Goal: Task Accomplishment & Management: Use online tool/utility

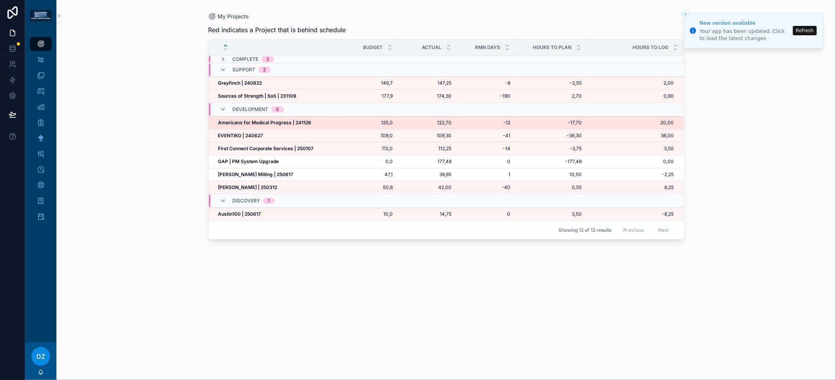
click at [277, 123] on strong "Americans for Medical Progress | 241126" at bounding box center [264, 123] width 93 height 6
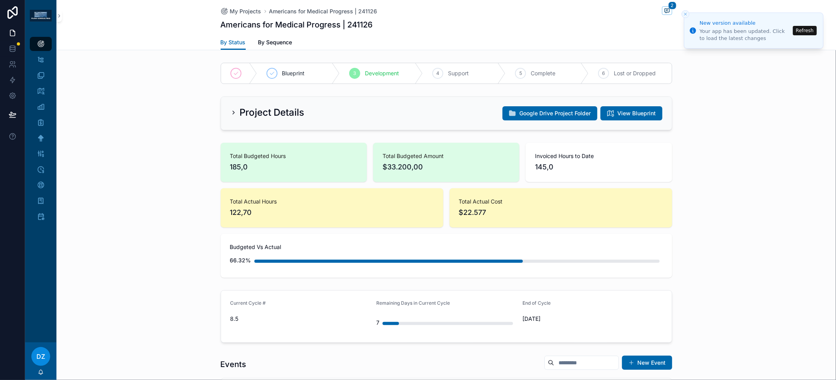
scroll to position [75, 0]
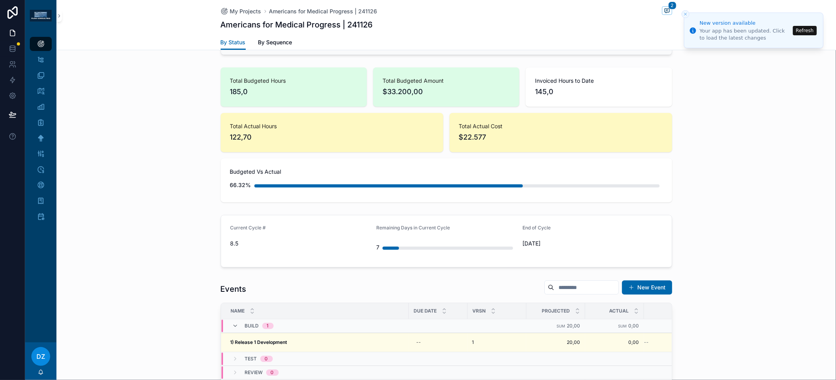
click at [799, 33] on button "Refresh" at bounding box center [805, 30] width 24 height 9
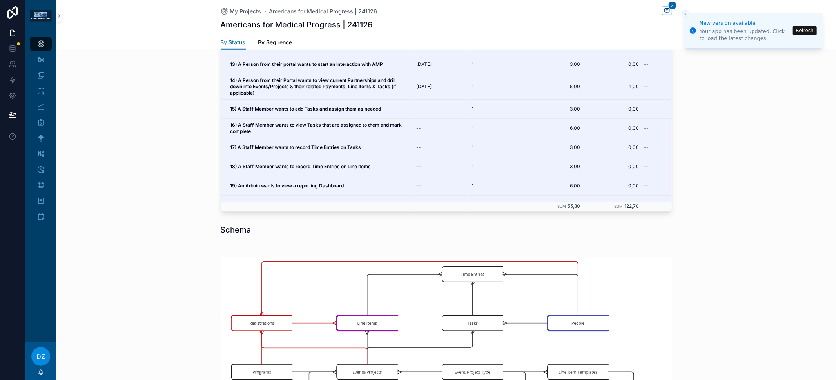
scroll to position [287, 0]
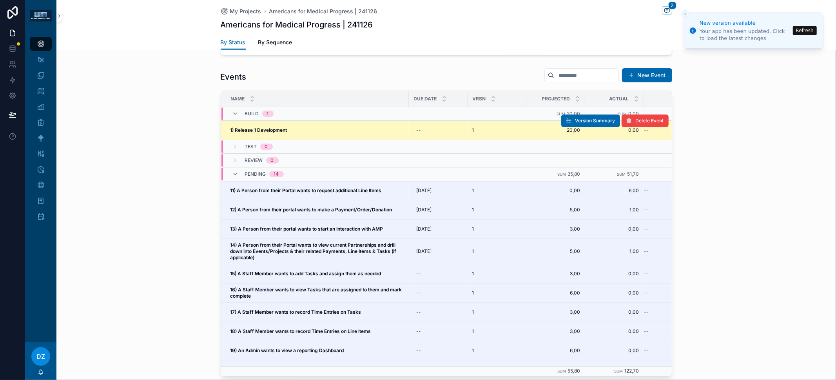
click at [284, 129] on strong "1) Release 1 Development" at bounding box center [259, 130] width 57 height 6
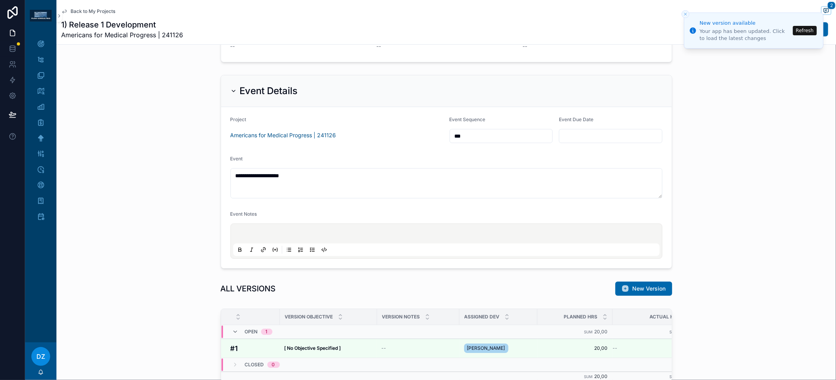
scroll to position [517, 0]
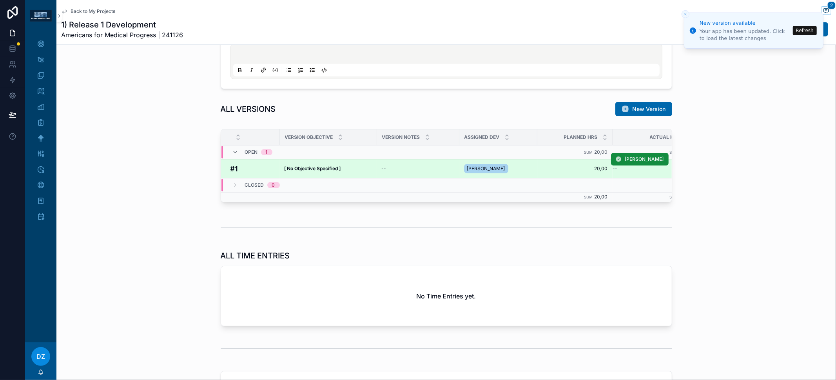
click at [333, 170] on td "[ No Objective Specified ] [ No Objective Specified ]" at bounding box center [328, 168] width 97 height 19
click at [333, 168] on strong "[ No Objective Specified ]" at bounding box center [313, 168] width 56 height 6
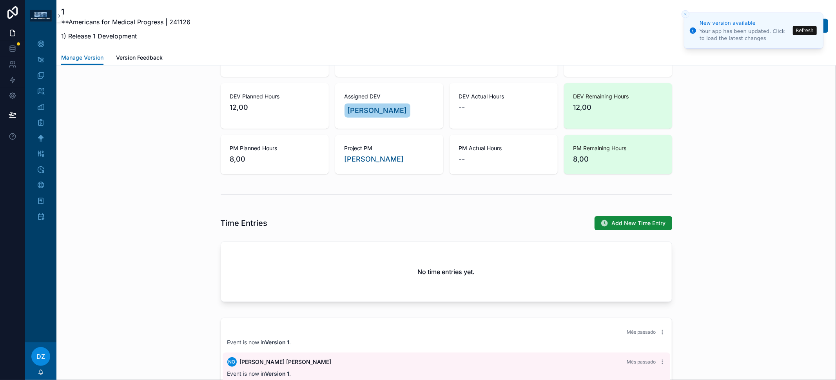
scroll to position [465, 0]
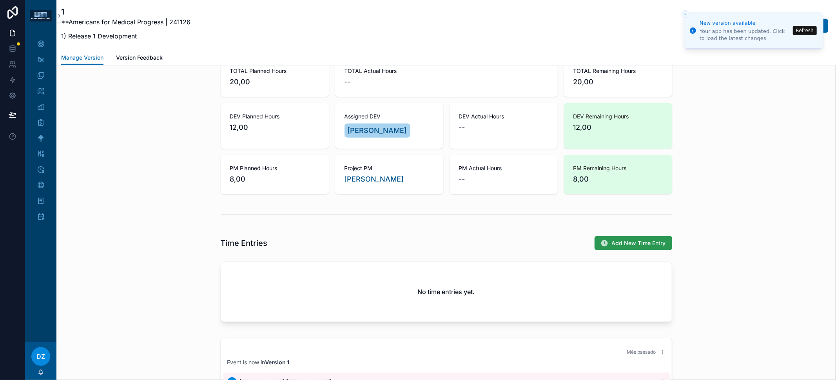
click at [612, 243] on span "Add New Time Entry" at bounding box center [639, 243] width 54 height 8
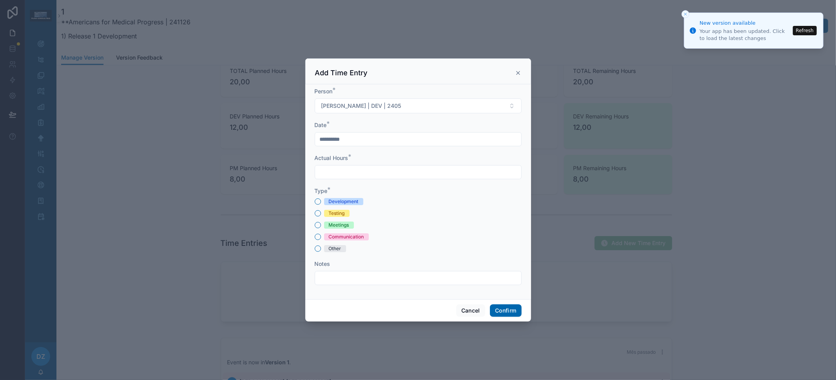
click at [355, 201] on div "Development" at bounding box center [344, 201] width 30 height 7
click at [321, 201] on button "Development" at bounding box center [318, 201] width 6 height 6
click at [358, 172] on input "text" at bounding box center [418, 172] width 206 height 11
type input "****"
click at [360, 141] on input "**********" at bounding box center [418, 139] width 206 height 11
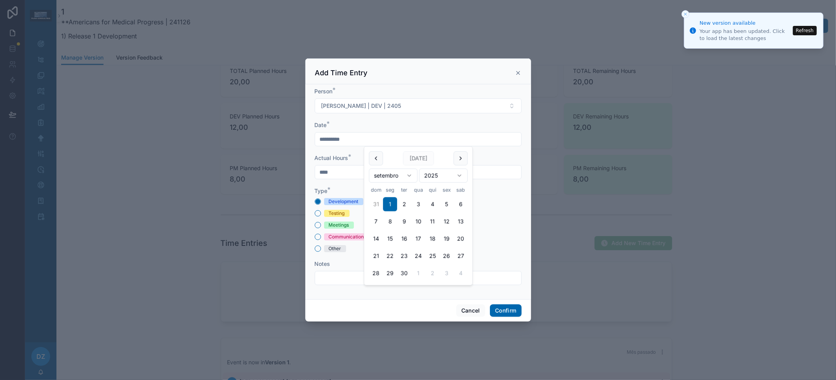
click at [375, 205] on button "31" at bounding box center [376, 204] width 14 height 14
type input "**********"
click at [519, 307] on button "Confirm" at bounding box center [505, 310] width 31 height 13
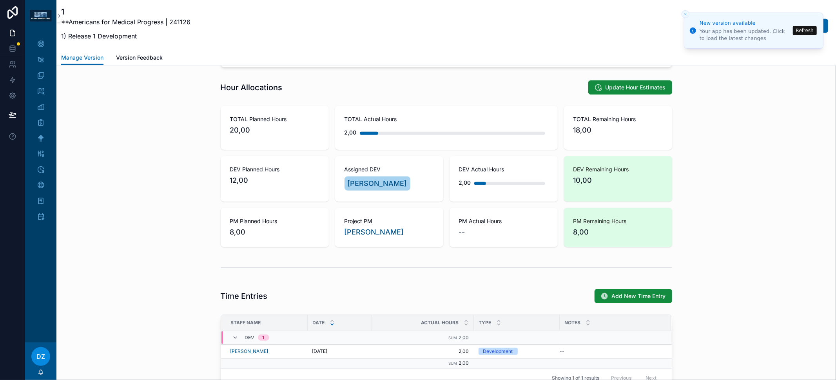
scroll to position [458, 0]
